Goal: Task Accomplishment & Management: Use online tool/utility

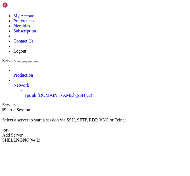
click at [128, 132] on div "Add Server" at bounding box center [94, 134] width 185 height 5
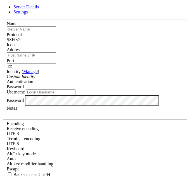
click at [5, 61] on div "Server Details Settings Name Protocol SSH v2 Icon" at bounding box center [94, 119] width 185 height 231
click at [6, 62] on div "Server Details Settings Name Protocol SSH v2 Icon" at bounding box center [94, 119] width 185 height 231
click at [5, 62] on div "Server Details Settings Name Protocol SSH v2 Icon" at bounding box center [94, 119] width 185 height 231
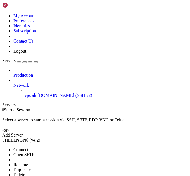
click at [26, 147] on span "Connect" at bounding box center [20, 149] width 15 height 5
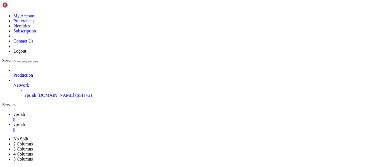
type input "/home/alencar/projeto"
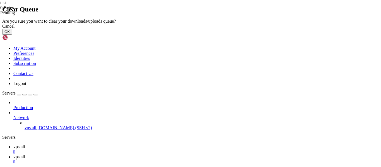
click at [2, 19] on link at bounding box center [2, 19] width 0 height 0
